Goal: Information Seeking & Learning: Check status

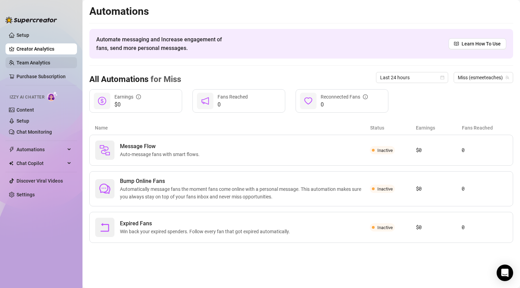
click at [17, 61] on link "Team Analytics" at bounding box center [34, 63] width 34 height 6
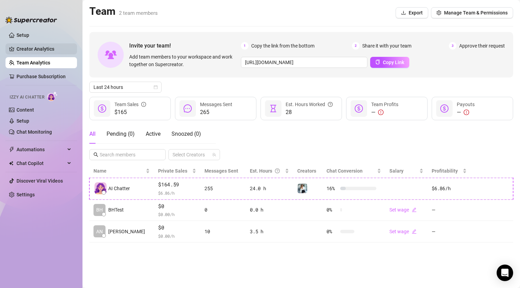
click at [45, 47] on link "Creator Analytics" at bounding box center [44, 48] width 55 height 11
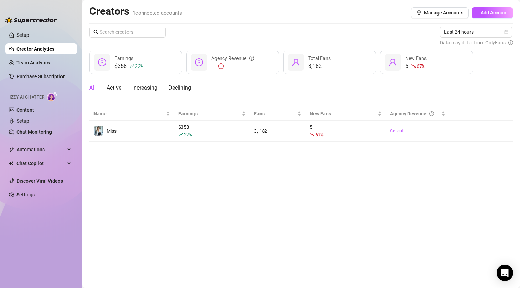
click at [98, 64] on icon "dollar-circle" at bounding box center [102, 62] width 8 height 8
drag, startPoint x: 119, startPoint y: 61, endPoint x: 135, endPoint y: 63, distance: 16.7
click at [120, 61] on span "Earnings" at bounding box center [124, 58] width 19 height 6
click at [152, 64] on div "$358 22 % Earnings" at bounding box center [135, 62] width 93 height 23
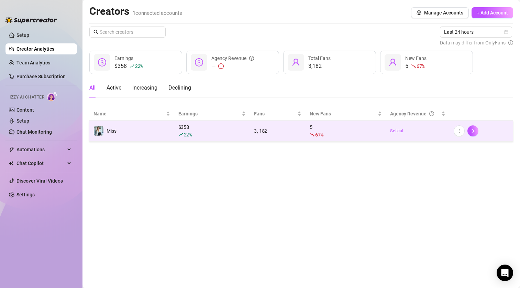
click at [111, 127] on div "Miss" at bounding box center [112, 131] width 10 height 8
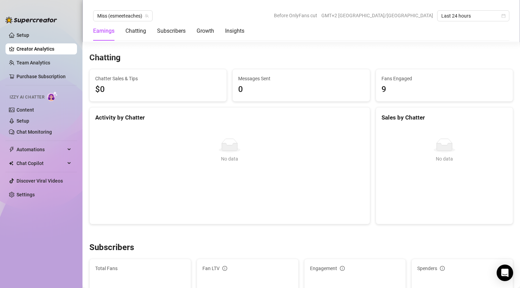
scroll to position [344, 0]
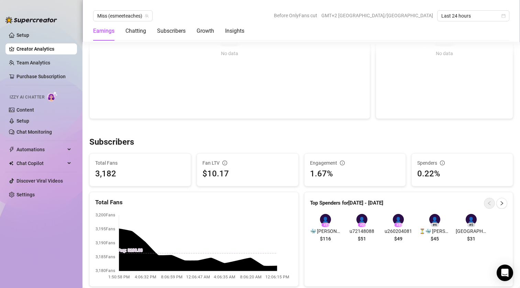
click at [359, 237] on span "$51" at bounding box center [362, 239] width 8 height 8
click at [360, 220] on div "👤" at bounding box center [362, 219] width 11 height 11
click at [360, 219] on div "👤" at bounding box center [362, 219] width 11 height 11
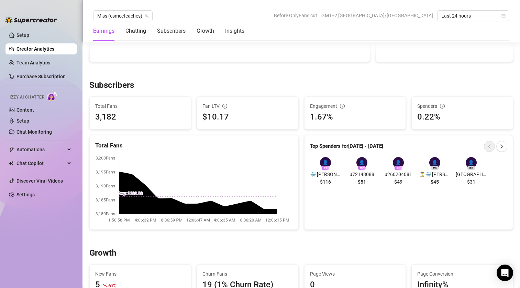
scroll to position [413, 0]
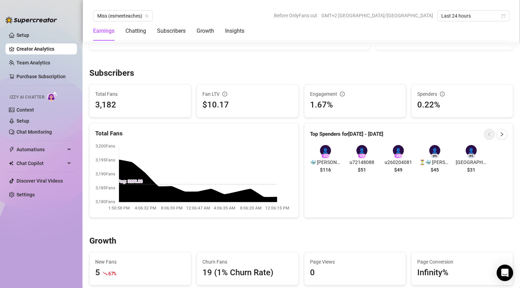
click at [469, 160] on span "[GEOGRAPHIC_DATA]" at bounding box center [471, 162] width 31 height 8
click at [470, 154] on div "# 5" at bounding box center [471, 155] width 8 height 5
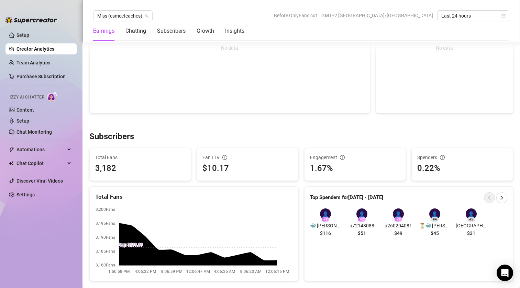
scroll to position [344, 0]
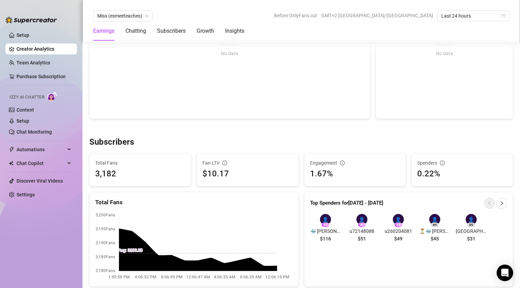
click at [360, 224] on div "# 2" at bounding box center [362, 224] width 8 height 5
click at [320, 236] on span "$116" at bounding box center [325, 239] width 11 height 8
click at [323, 237] on span "$116" at bounding box center [325, 239] width 11 height 8
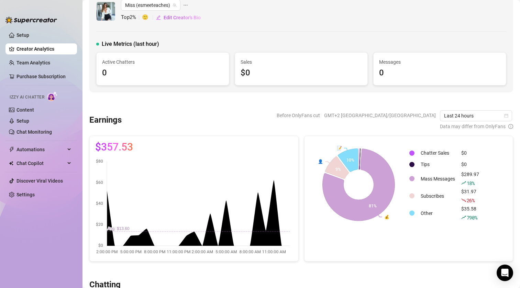
scroll to position [0, 0]
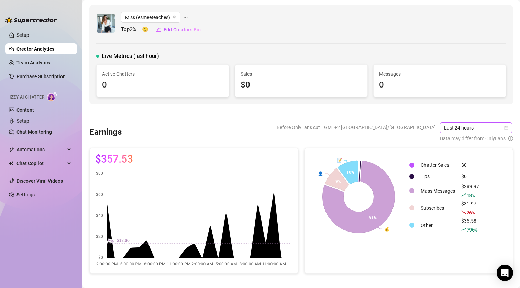
click at [449, 128] on span "Last 24 hours" at bounding box center [476, 127] width 64 height 10
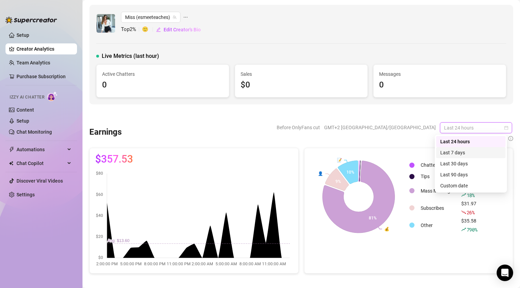
click at [451, 154] on div "Last 7 days" at bounding box center [471, 153] width 61 height 8
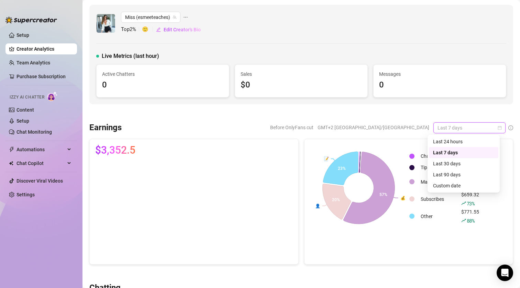
click at [446, 128] on span "Last 7 days" at bounding box center [470, 127] width 64 height 10
click at [445, 139] on div "Last 24 hours" at bounding box center [463, 142] width 61 height 8
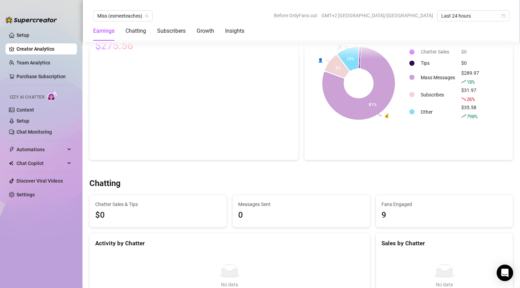
scroll to position [103, 0]
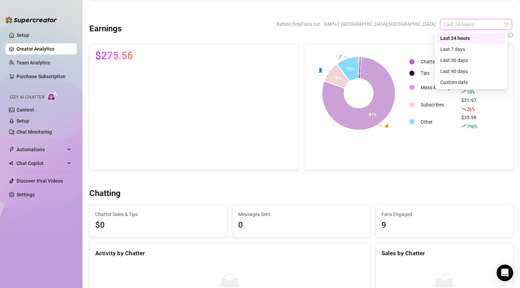
click at [487, 23] on span "Last 24 hours" at bounding box center [476, 24] width 64 height 10
click at [459, 53] on div "Last 7 days" at bounding box center [470, 49] width 69 height 11
